Goal: Navigation & Orientation: Find specific page/section

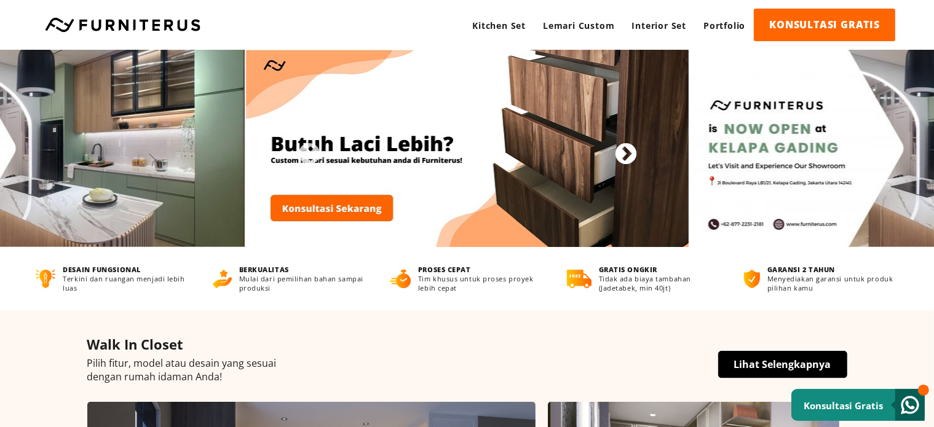
click at [626, 150] on button "Next" at bounding box center [620, 149] width 12 height 12
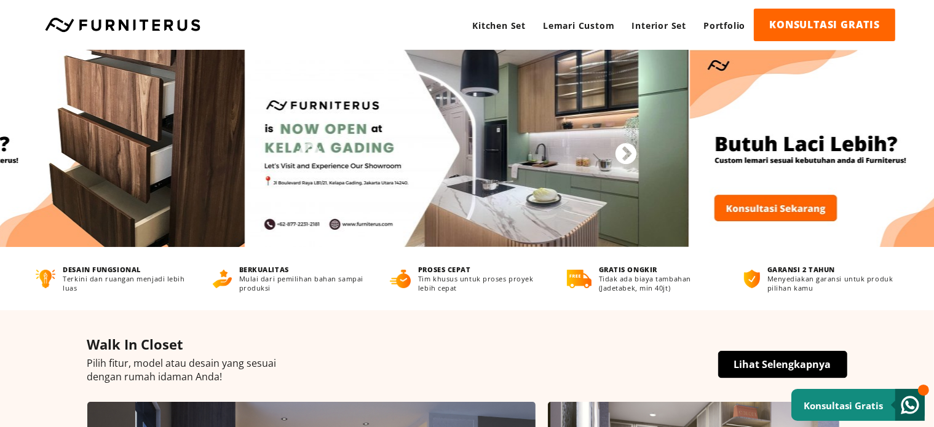
click at [621, 153] on button "Next" at bounding box center [620, 149] width 12 height 12
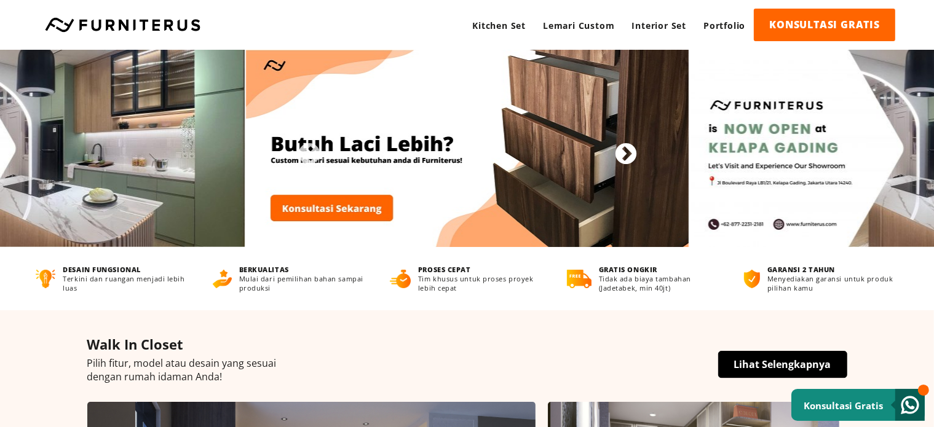
click at [621, 153] on button "Next" at bounding box center [620, 149] width 12 height 12
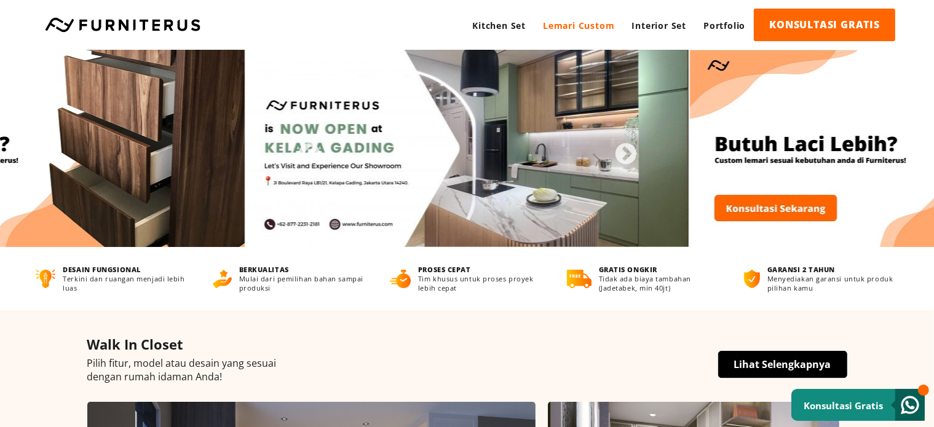
click at [582, 25] on link "Lemari Custom" at bounding box center [578, 26] width 89 height 34
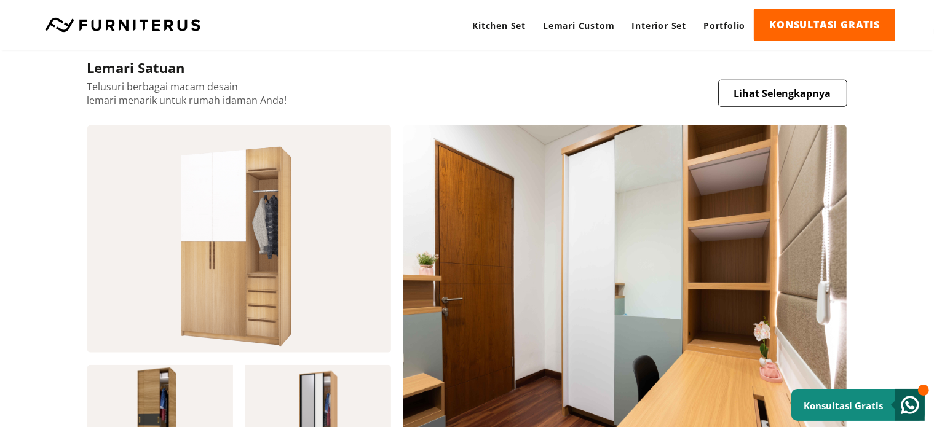
scroll to position [1168, 0]
